Goal: Check status: Check status

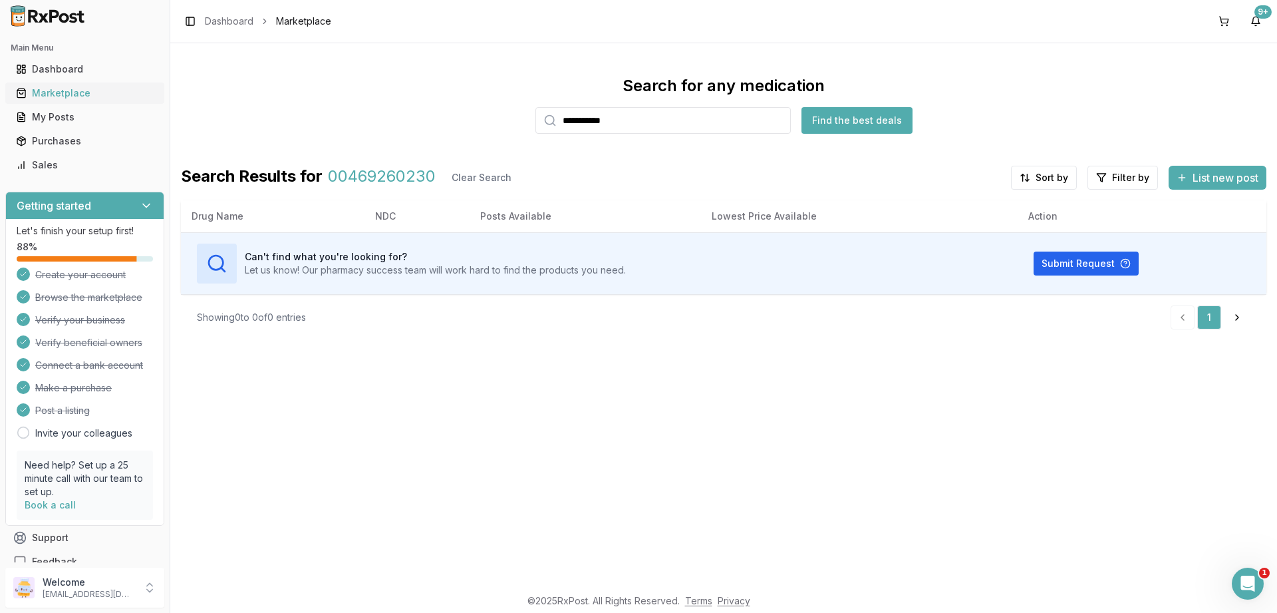
click at [60, 96] on div "Marketplace" at bounding box center [85, 92] width 138 height 13
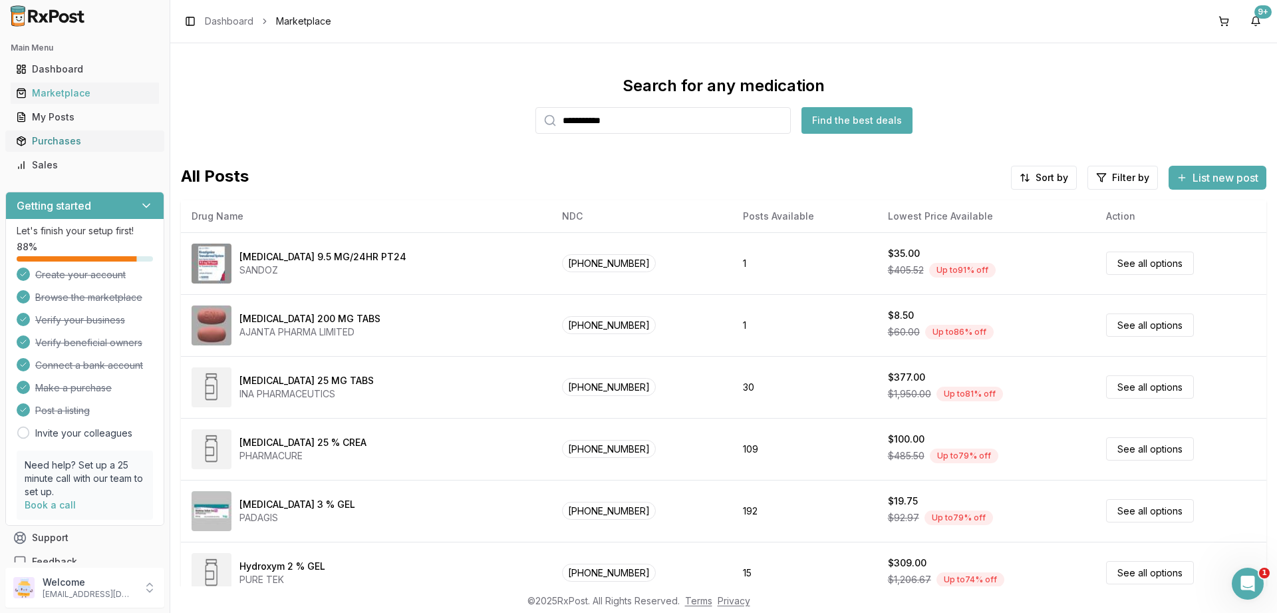
click at [53, 139] on div "Purchases" at bounding box center [85, 140] width 138 height 13
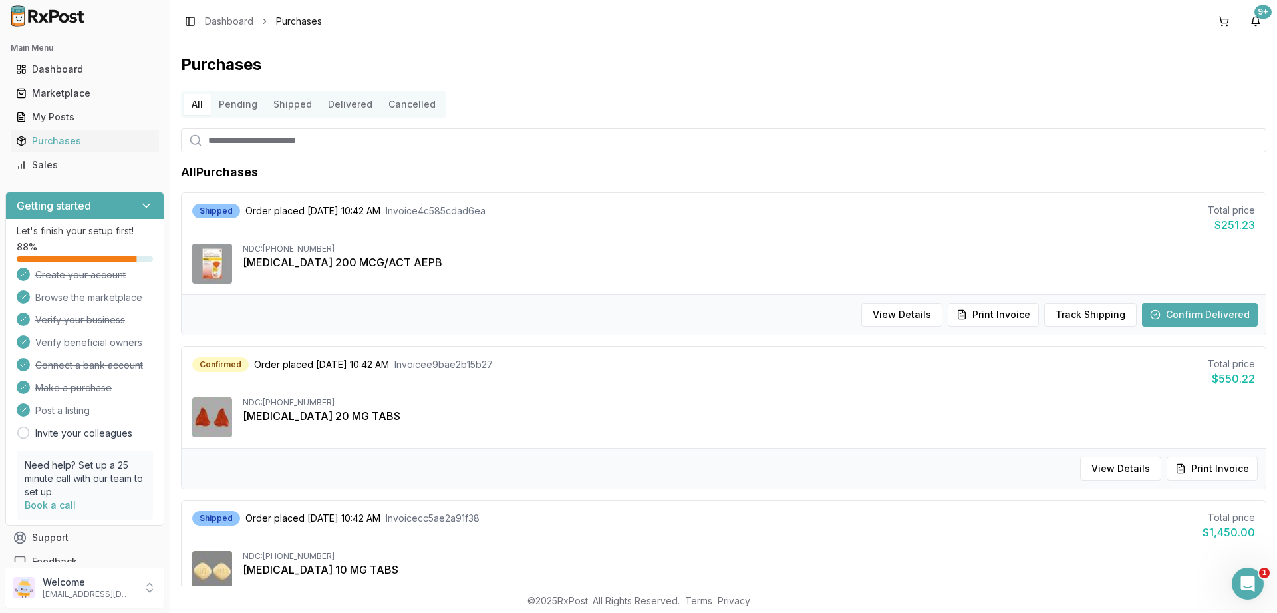
click at [231, 103] on button "Pending" at bounding box center [238, 104] width 55 height 21
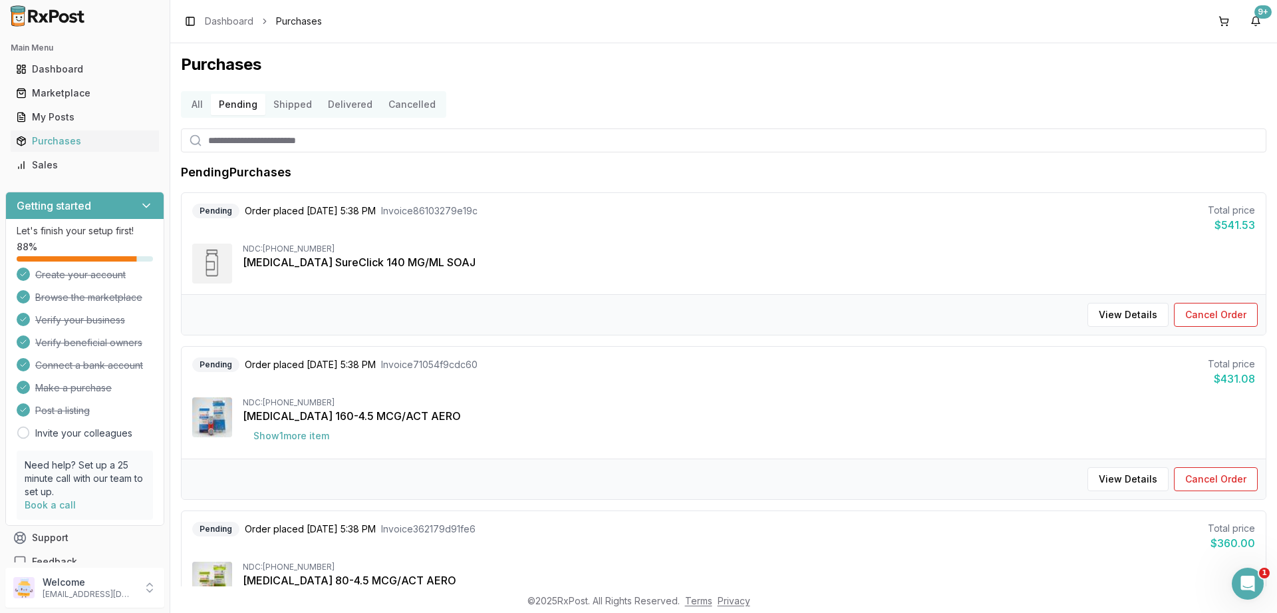
scroll to position [144, 0]
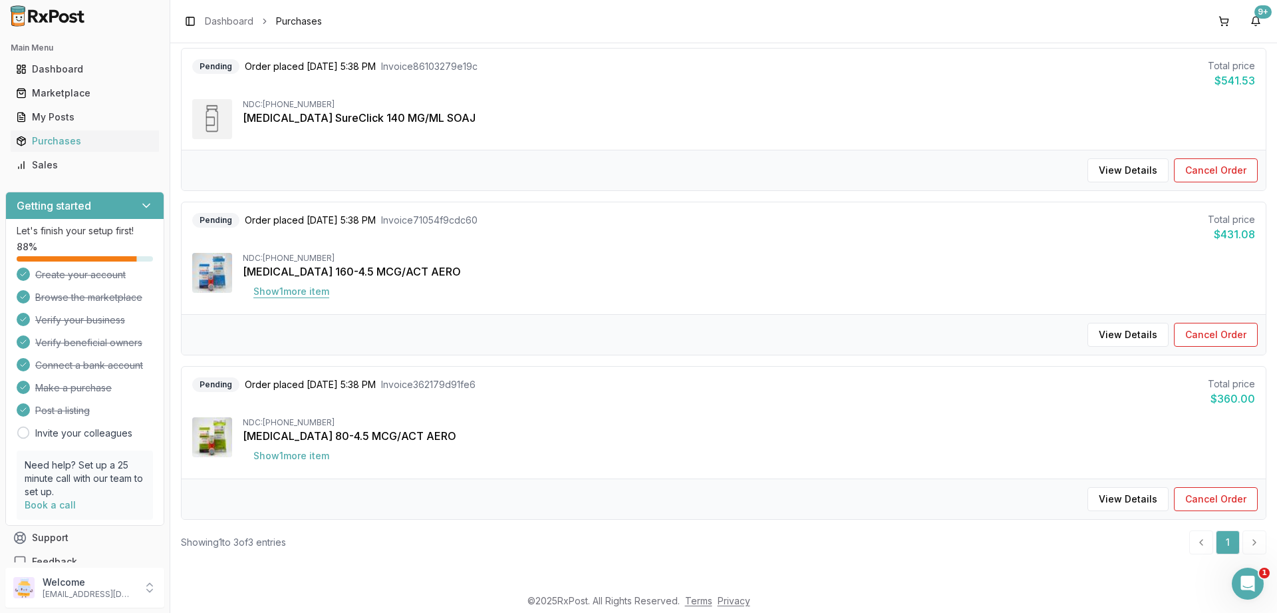
click at [275, 290] on button "Show 1 more item" at bounding box center [291, 291] width 97 height 24
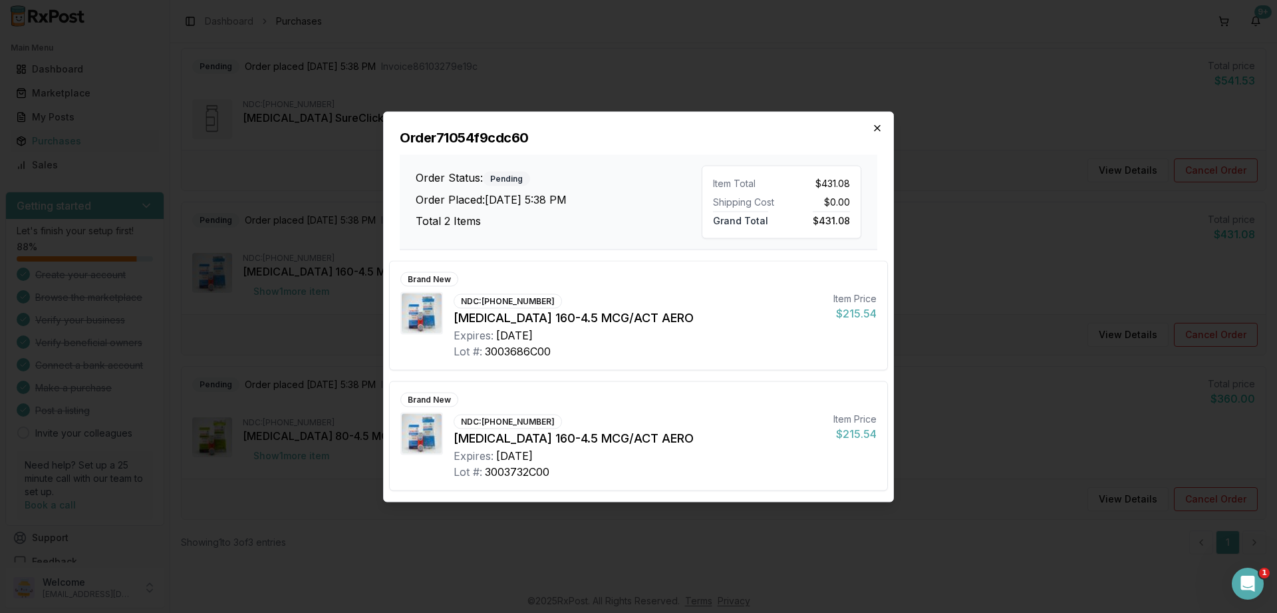
click at [875, 130] on icon "button" at bounding box center [877, 127] width 11 height 11
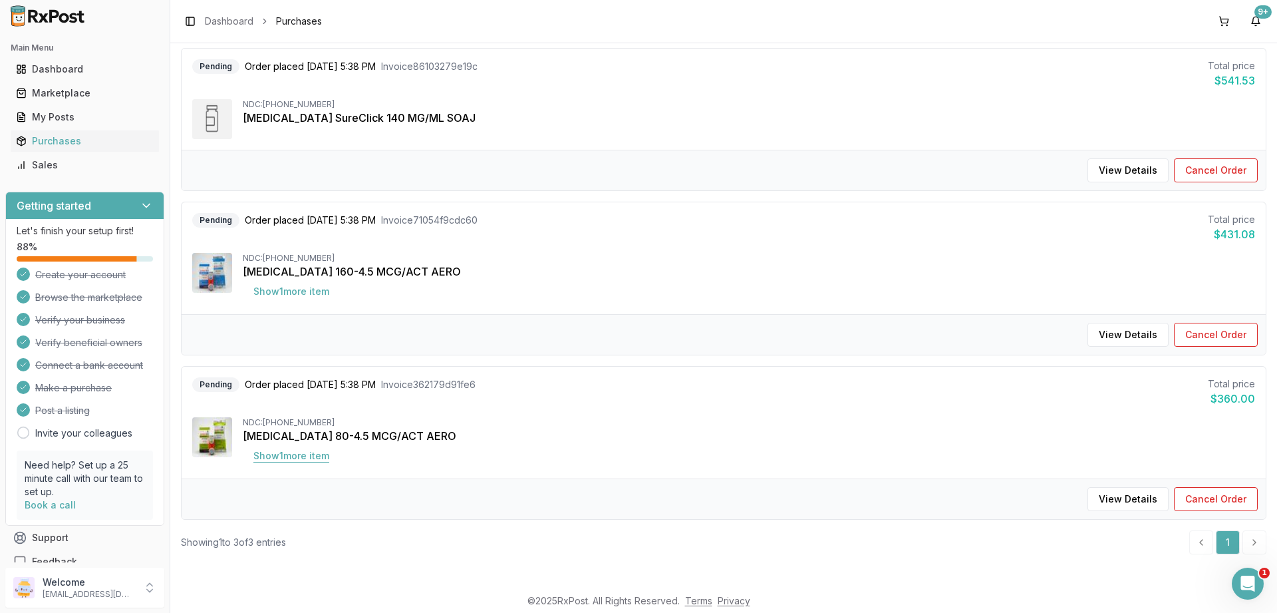
click at [279, 458] on button "Show 1 more item" at bounding box center [291, 456] width 97 height 24
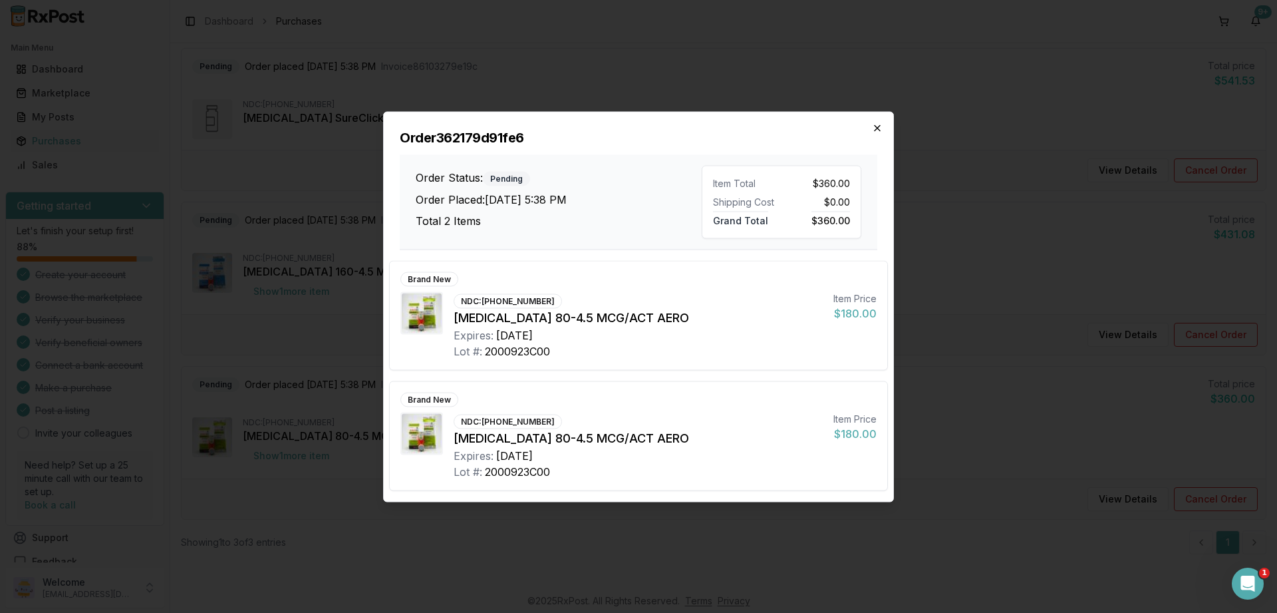
click at [875, 130] on icon "button" at bounding box center [877, 127] width 5 height 5
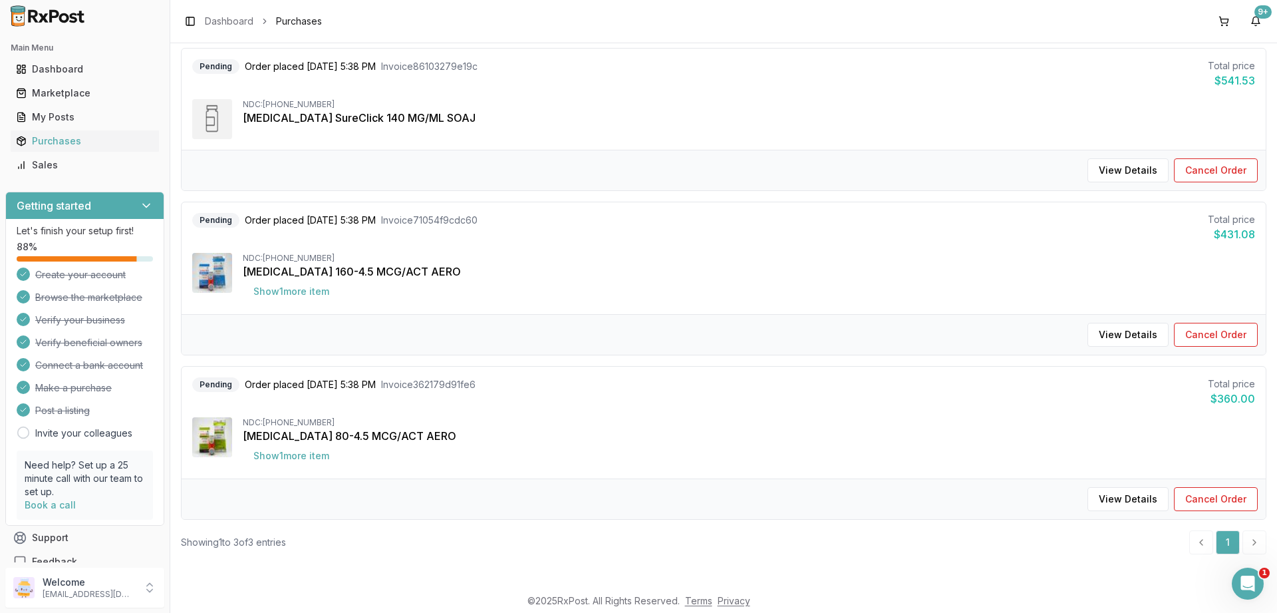
scroll to position [0, 0]
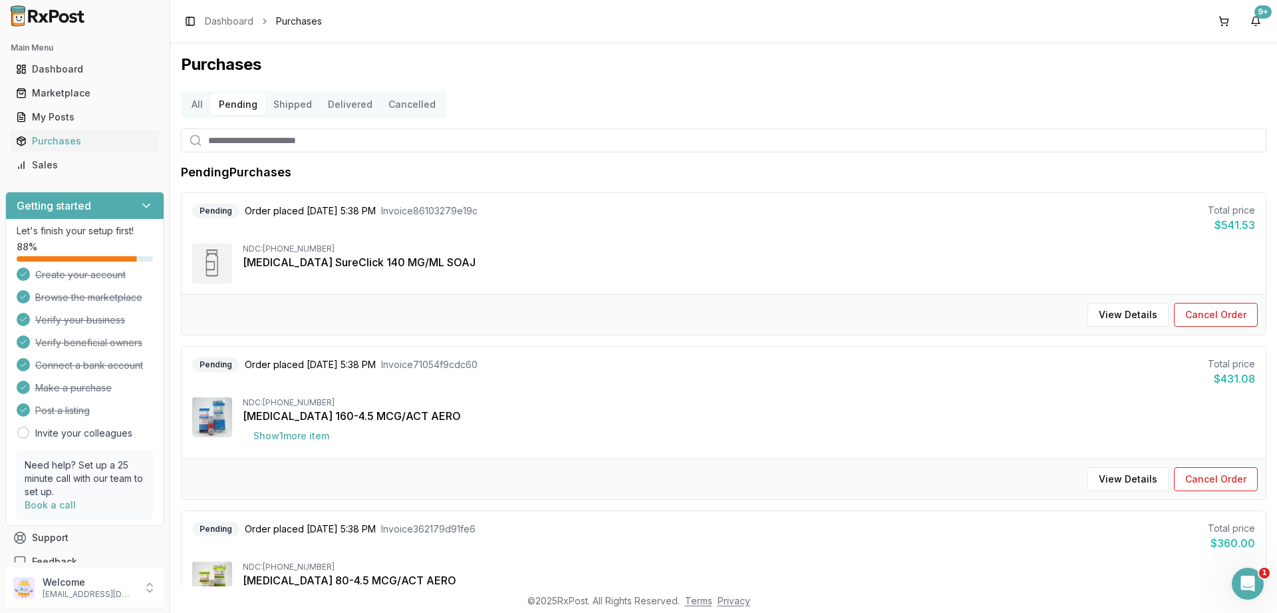
click at [290, 112] on button "Shipped" at bounding box center [292, 104] width 55 height 21
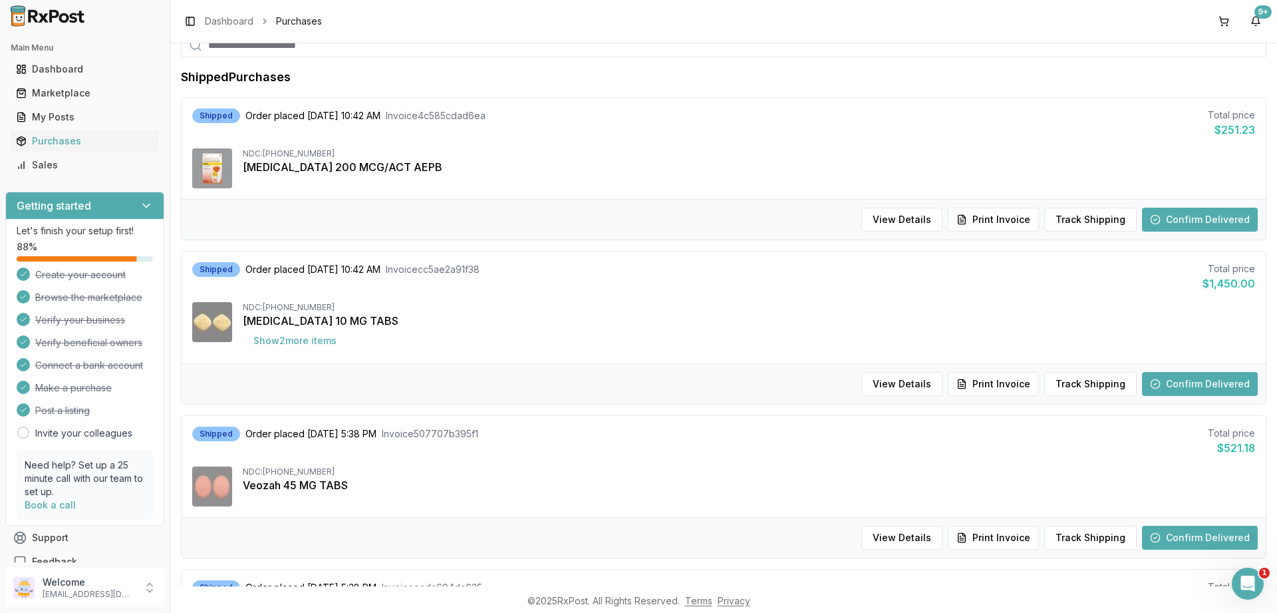
scroll to position [239, 0]
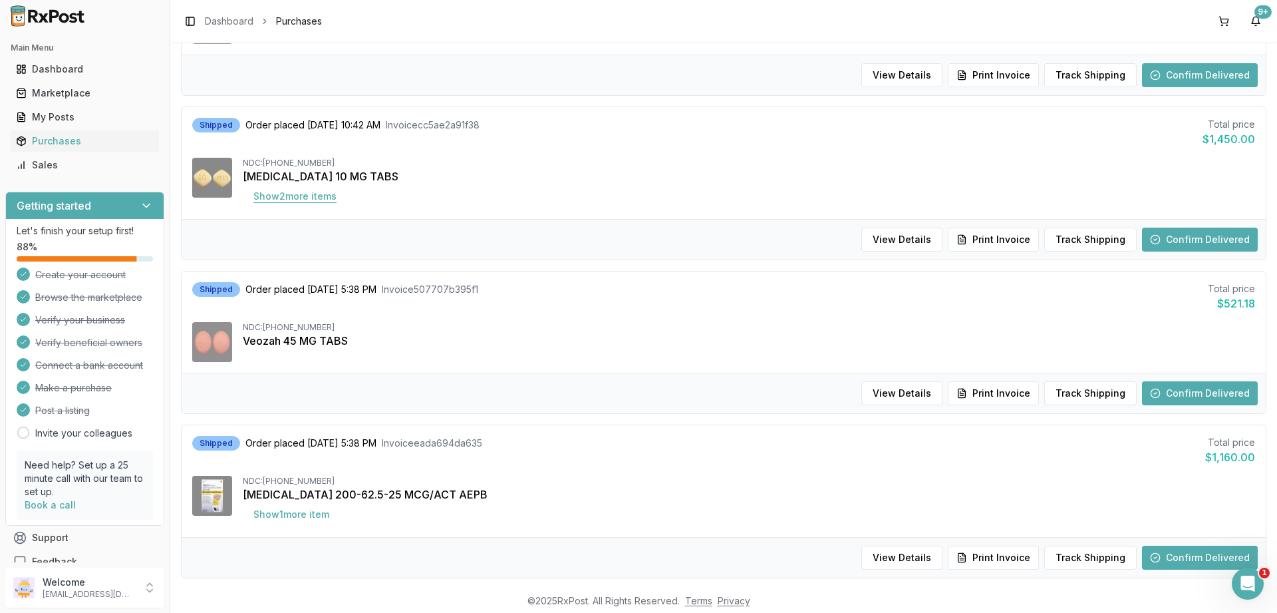
click at [291, 200] on button "Show 2 more item s" at bounding box center [295, 196] width 104 height 24
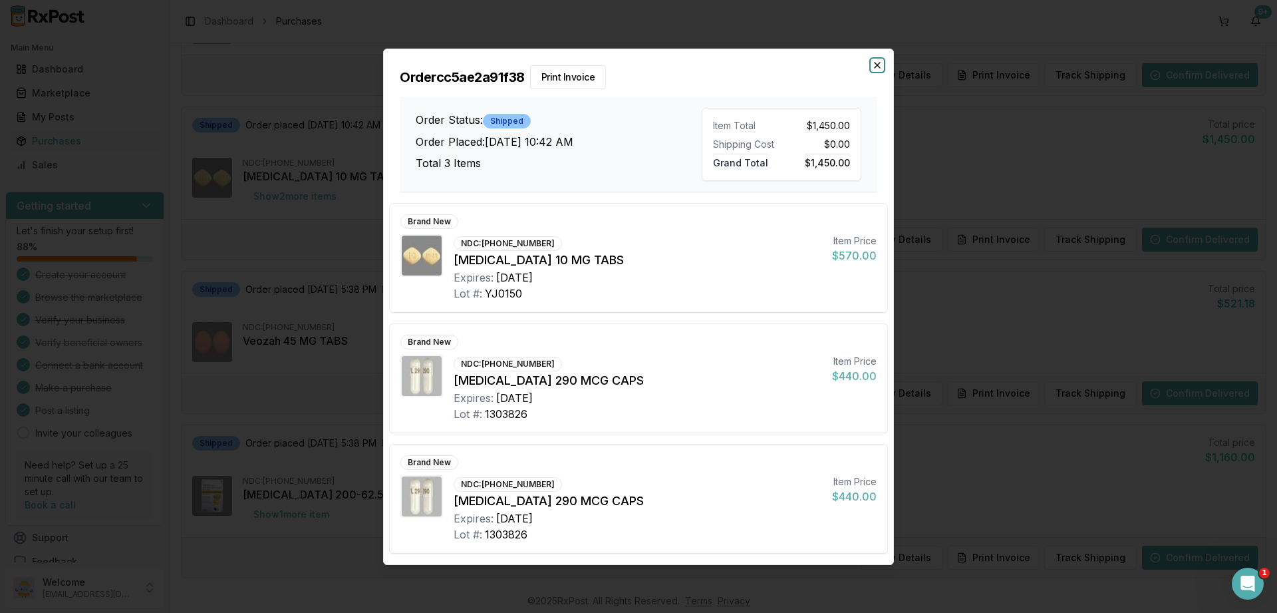
click at [877, 67] on icon "button" at bounding box center [877, 65] width 11 height 11
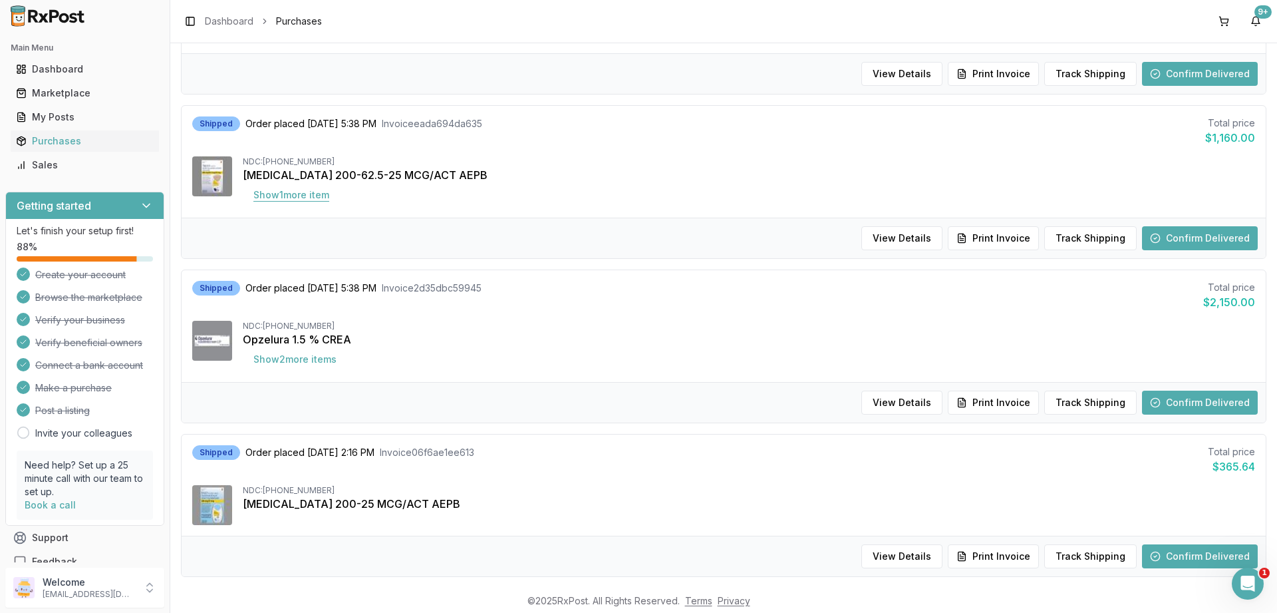
click at [315, 196] on button "Show 1 more item" at bounding box center [291, 195] width 97 height 24
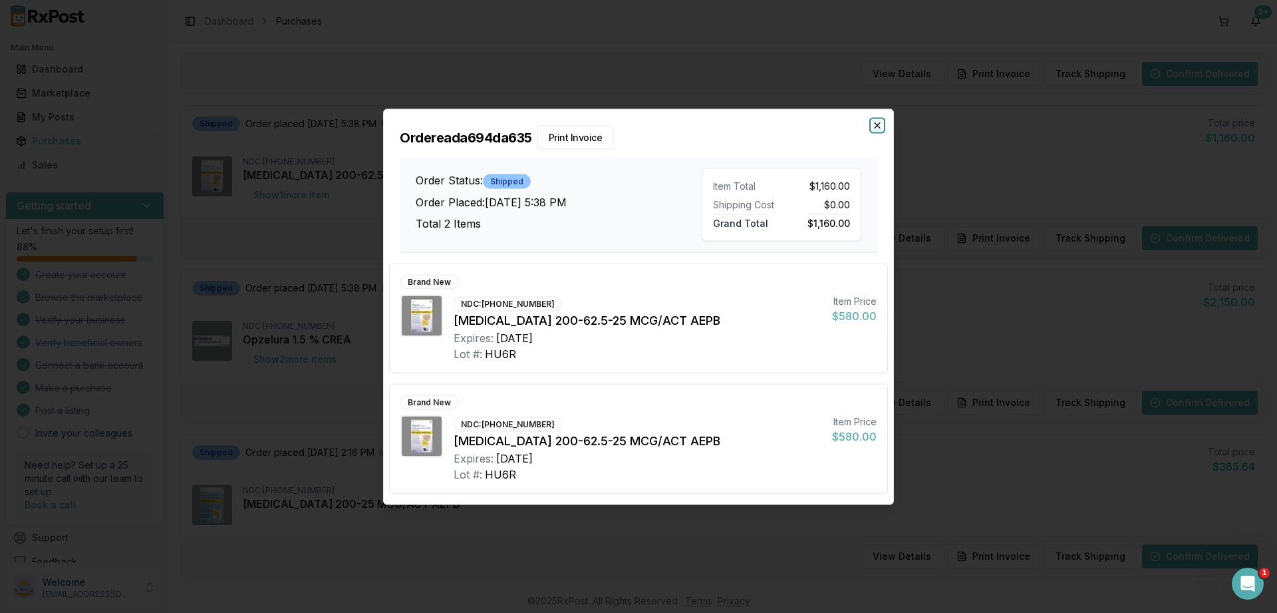
click at [875, 124] on icon "button" at bounding box center [877, 125] width 11 height 11
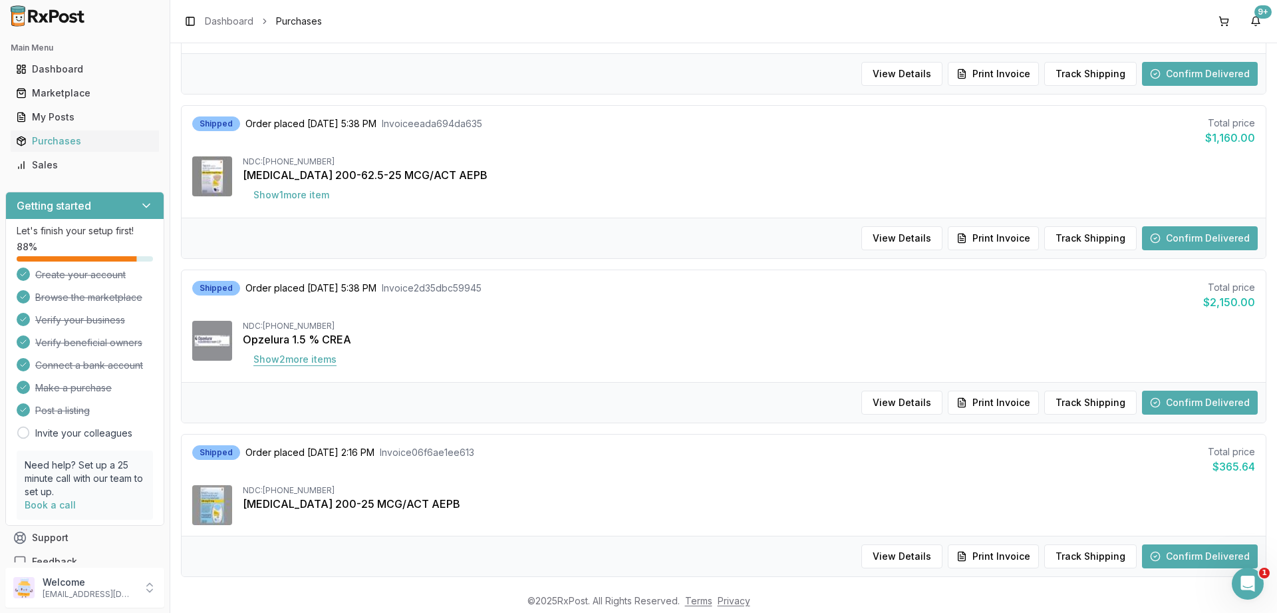
click at [309, 360] on button "Show 2 more item s" at bounding box center [295, 359] width 104 height 24
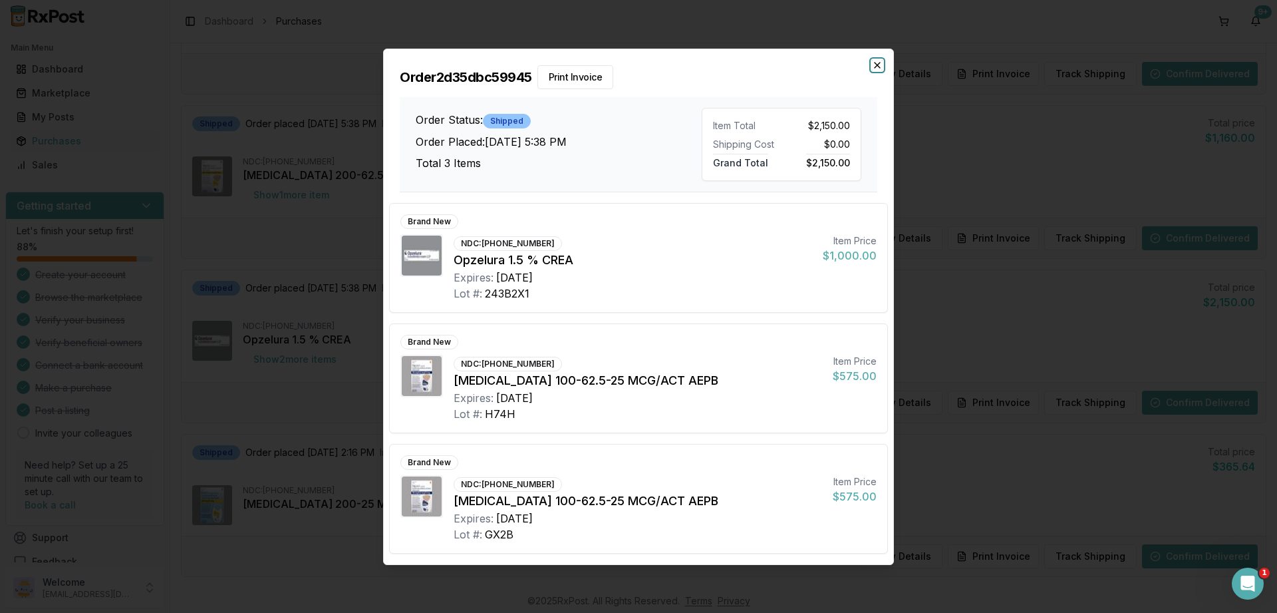
click at [879, 64] on icon "button" at bounding box center [877, 65] width 5 height 5
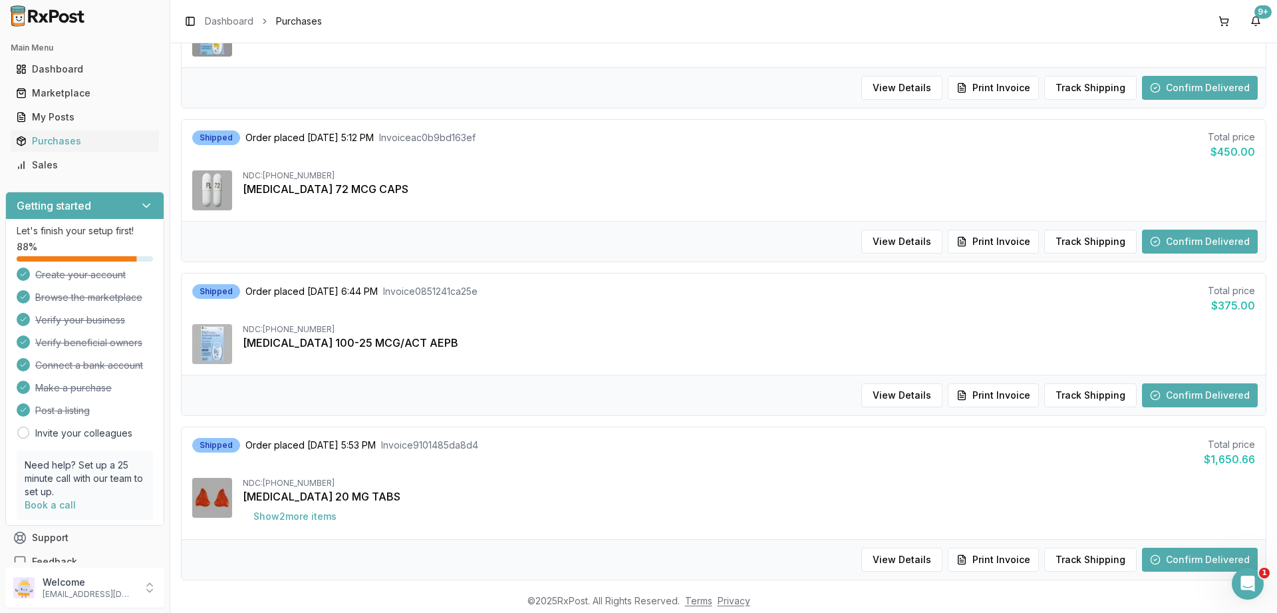
scroll to position [1087, 0]
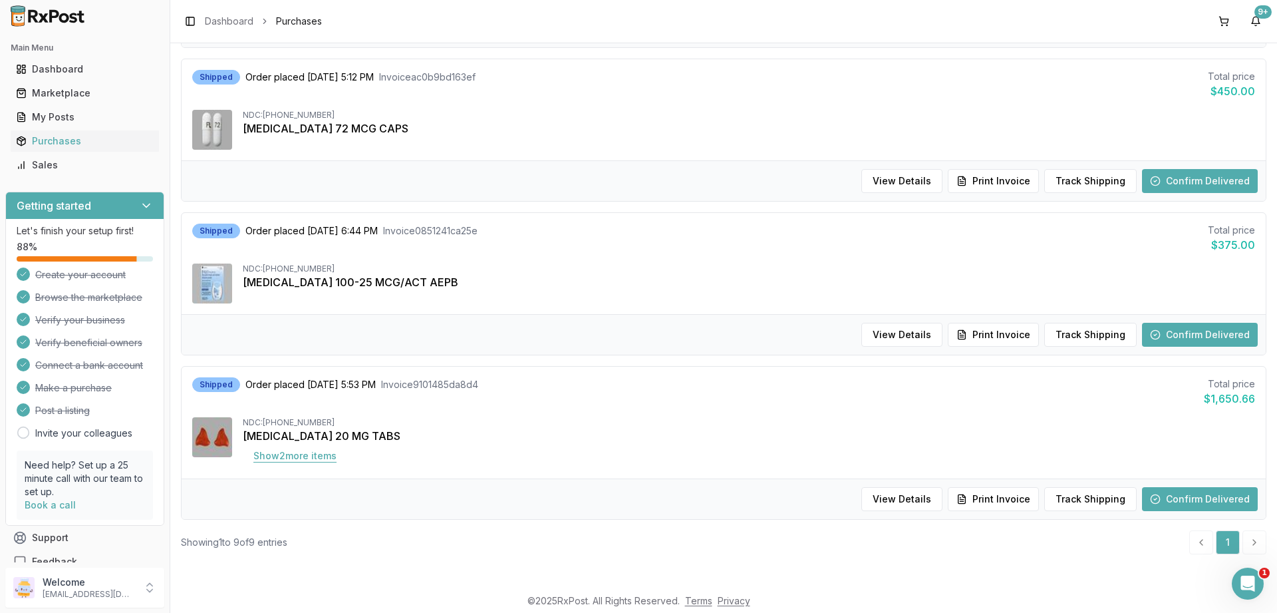
click at [292, 454] on button "Show 2 more item s" at bounding box center [295, 456] width 104 height 24
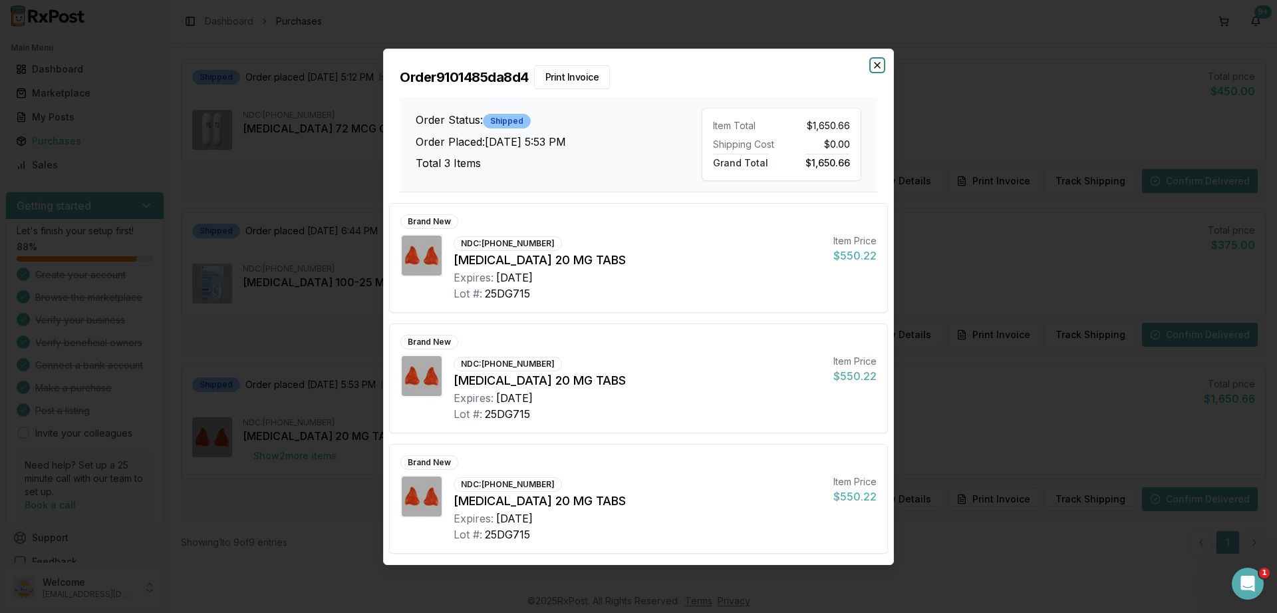
click at [879, 68] on icon "button" at bounding box center [877, 65] width 5 height 5
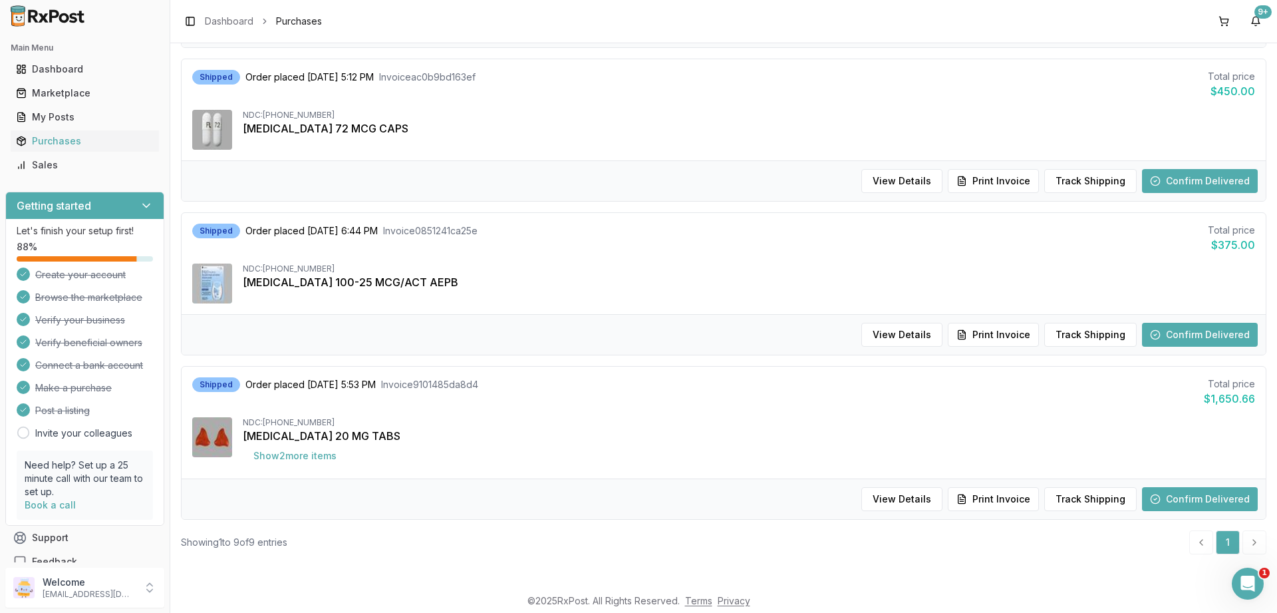
click at [1252, 543] on li "pagination" at bounding box center [1254, 542] width 24 height 24
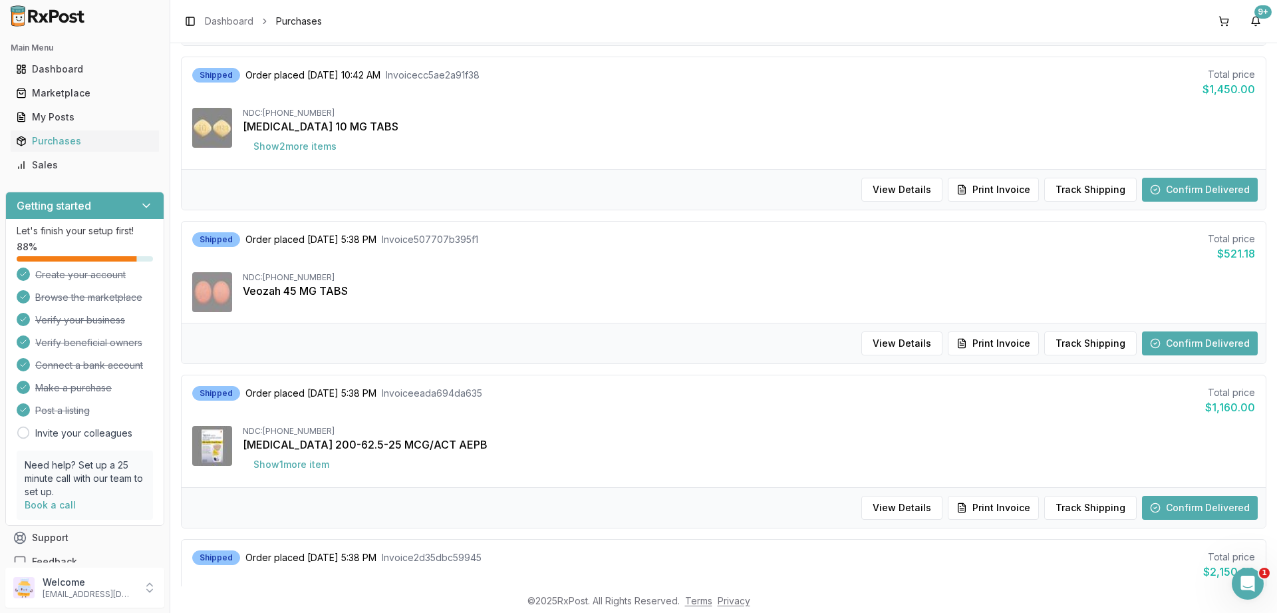
scroll to position [0, 0]
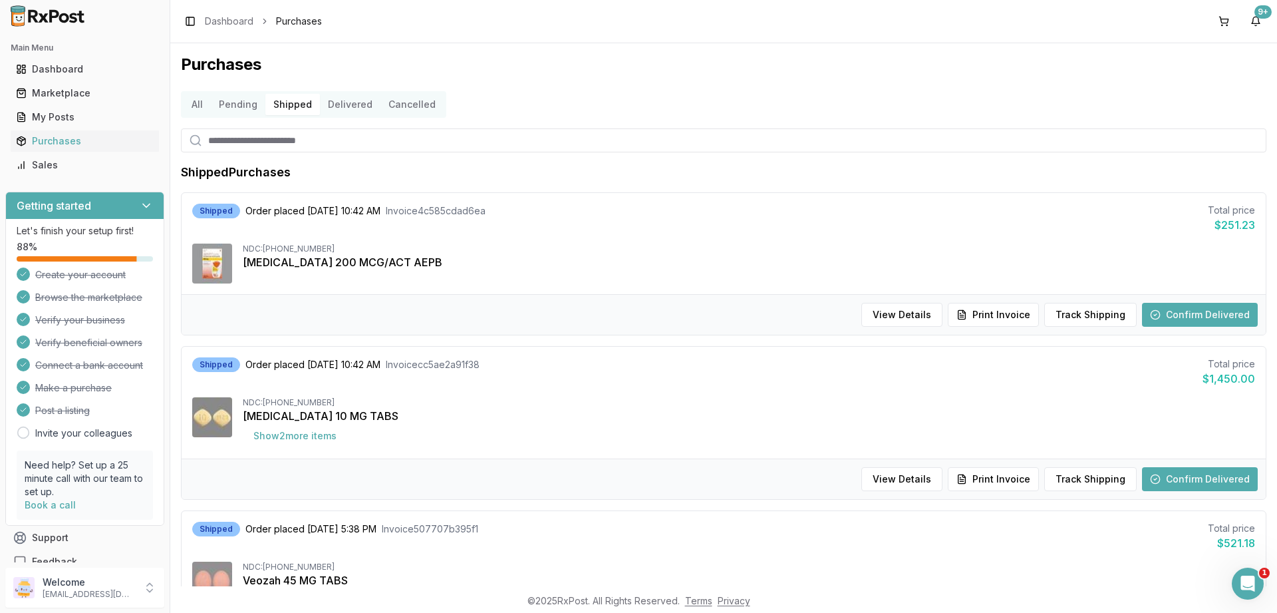
click at [345, 102] on button "Delivered" at bounding box center [350, 104] width 61 height 21
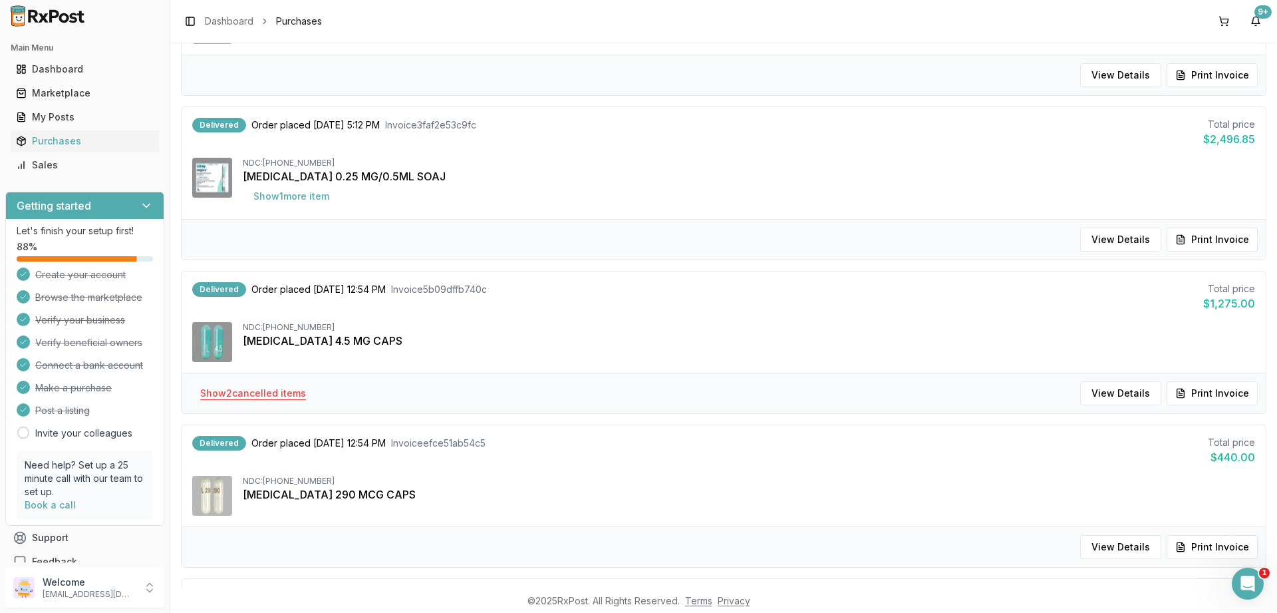
click at [267, 394] on button "Show 2 cancelled item s" at bounding box center [253, 393] width 127 height 24
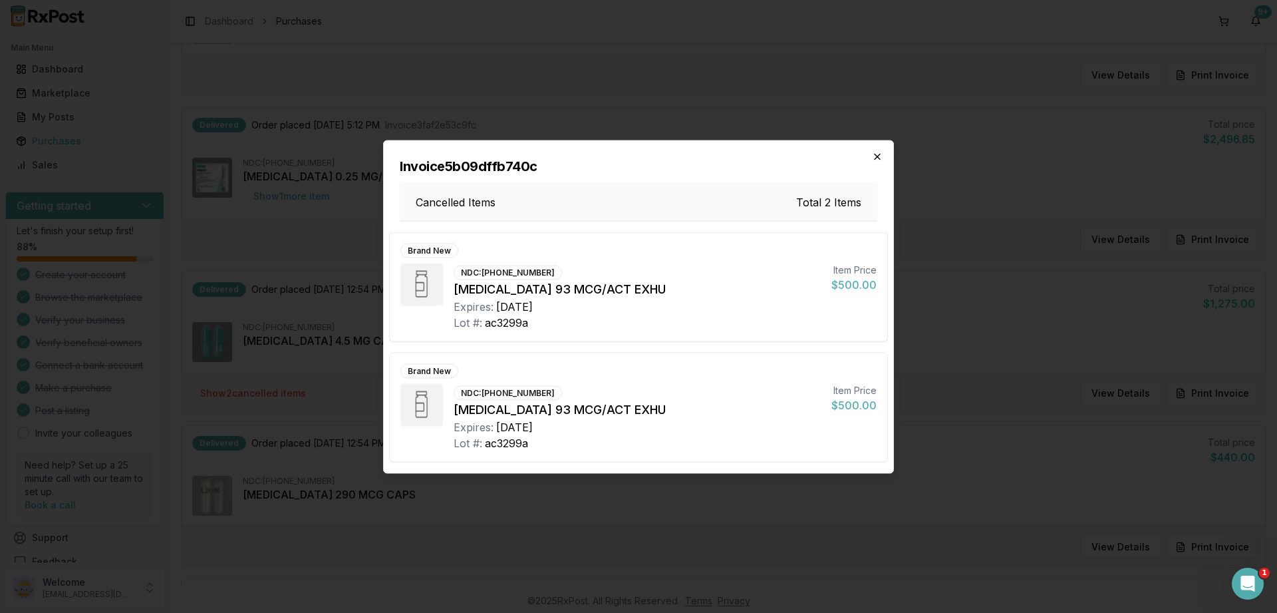
click at [882, 156] on icon "button" at bounding box center [877, 156] width 11 height 11
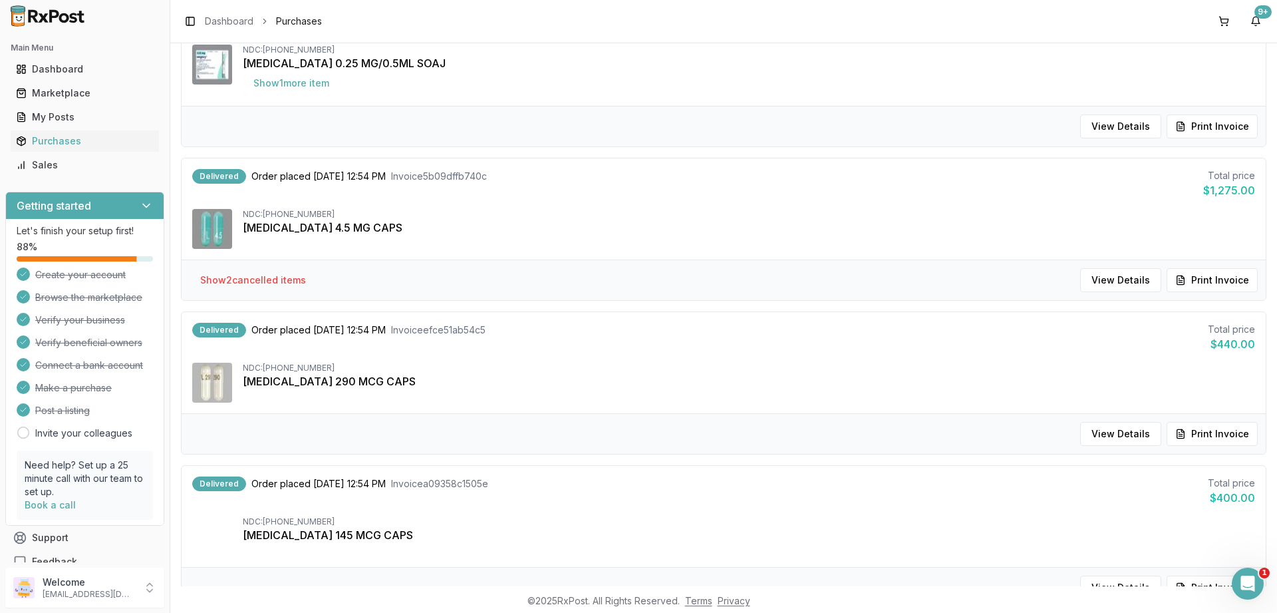
scroll to position [0, 0]
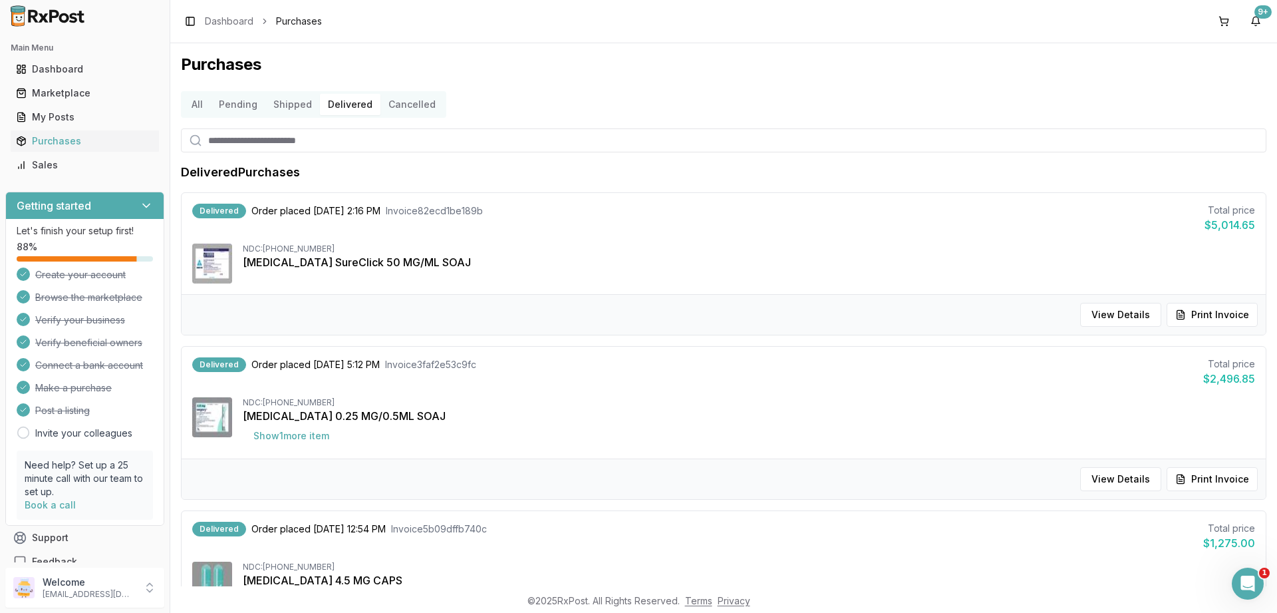
click at [412, 106] on button "Cancelled" at bounding box center [411, 104] width 63 height 21
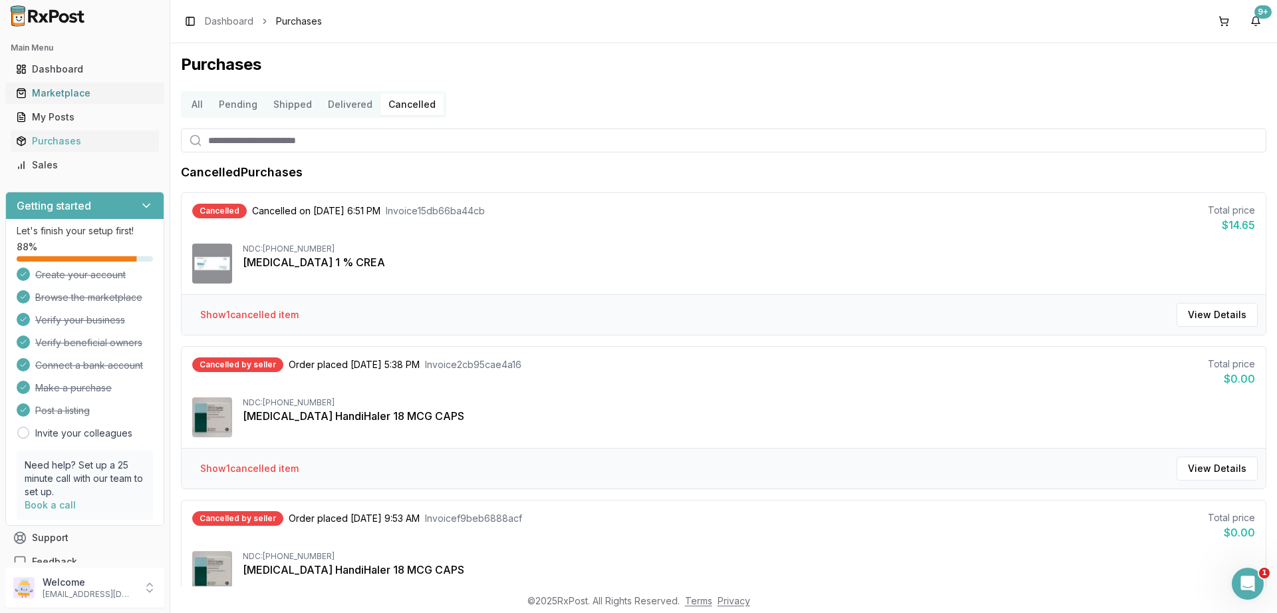
click at [57, 94] on div "Marketplace" at bounding box center [85, 92] width 138 height 13
